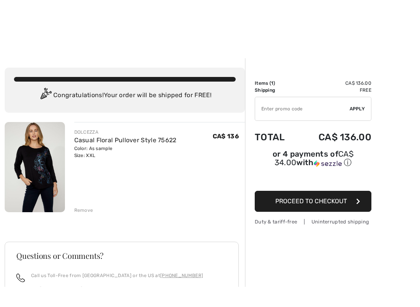
scroll to position [85, 0]
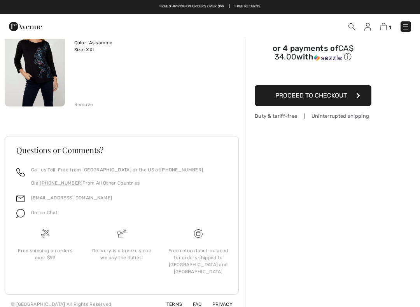
click at [341, 98] on span "Proceed to Checkout" at bounding box center [310, 95] width 71 height 7
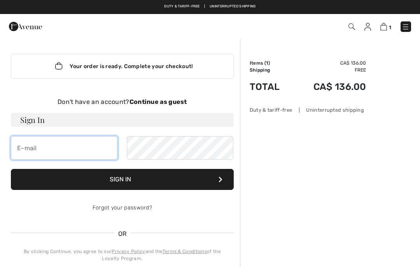
click at [40, 153] on input "email" at bounding box center [64, 147] width 106 height 23
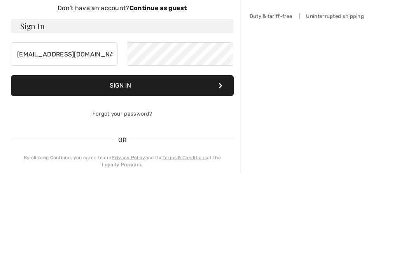
scroll to position [94, 0]
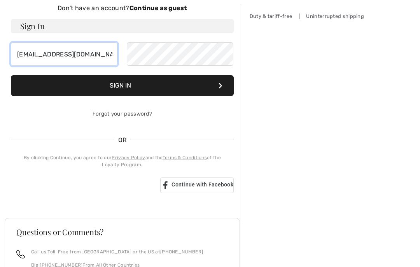
type input "[EMAIL_ADDRESS][DOMAIN_NAME]"
click at [146, 116] on link "Forgot your password?" at bounding box center [121, 113] width 59 height 7
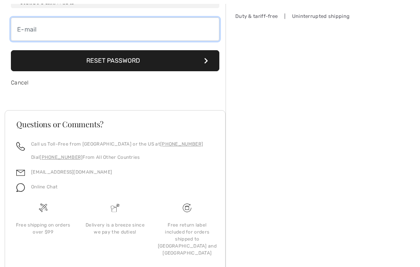
click at [24, 26] on input "email" at bounding box center [115, 28] width 208 height 23
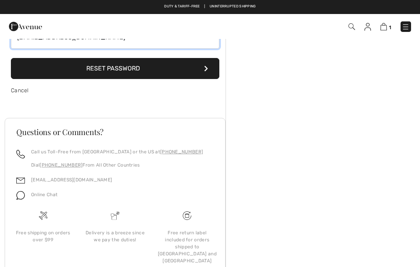
type input "[EMAIL_ADDRESS][DOMAIN_NAME]"
click at [174, 74] on button "Reset Password" at bounding box center [115, 68] width 208 height 21
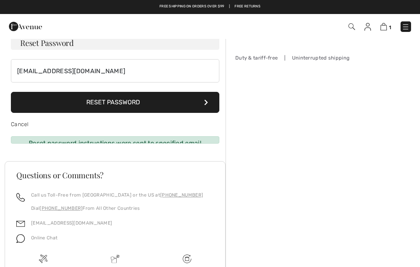
scroll to position [0, 0]
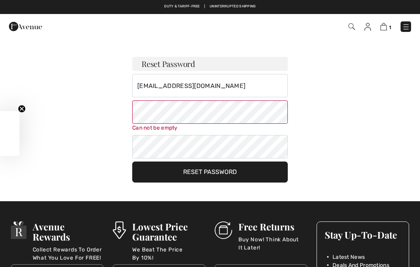
checkbox input "true"
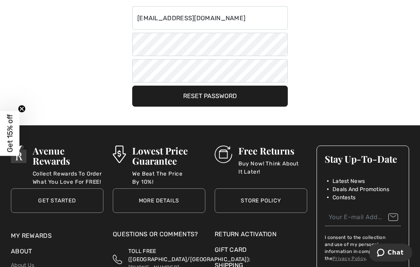
click at [222, 96] on button "Reset Password" at bounding box center [209, 95] width 155 height 21
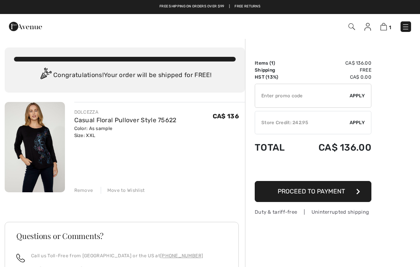
click at [350, 122] on span "Apply" at bounding box center [357, 122] width 16 height 7
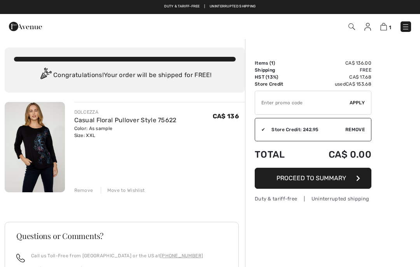
click at [340, 175] on span "Proceed to Summary" at bounding box center [311, 177] width 70 height 7
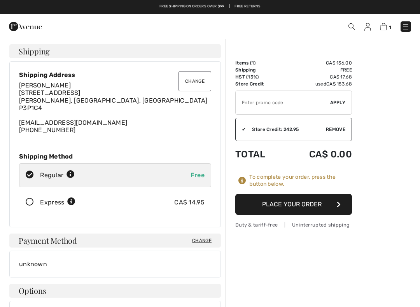
click at [31, 195] on div "Express CA$ 14.95" at bounding box center [115, 202] width 192 height 24
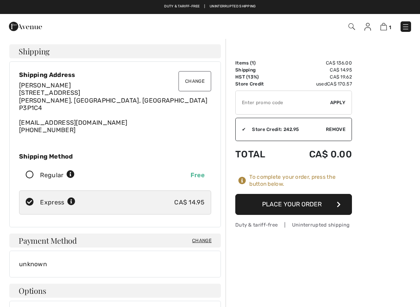
click at [334, 204] on button "Place Your Order" at bounding box center [293, 204] width 117 height 21
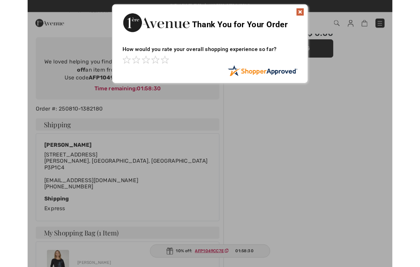
scroll to position [48, 0]
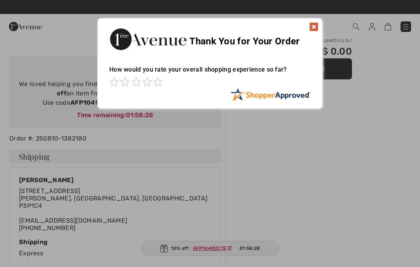
click at [314, 28] on img at bounding box center [313, 26] width 9 height 9
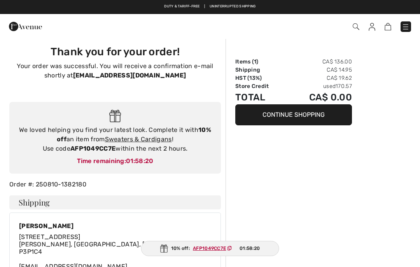
scroll to position [0, 0]
